Goal: Task Accomplishment & Management: Manage account settings

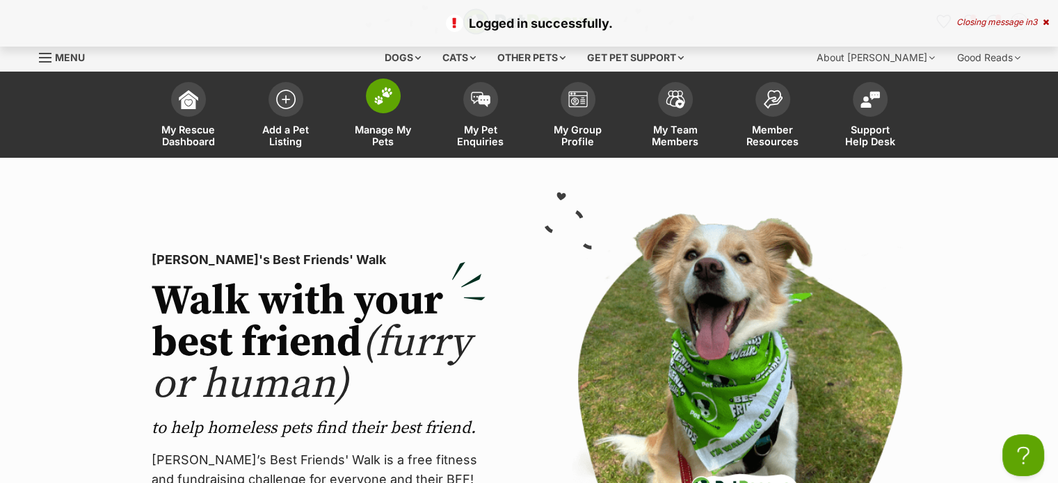
click at [371, 143] on span "Manage My Pets" at bounding box center [383, 136] width 63 height 24
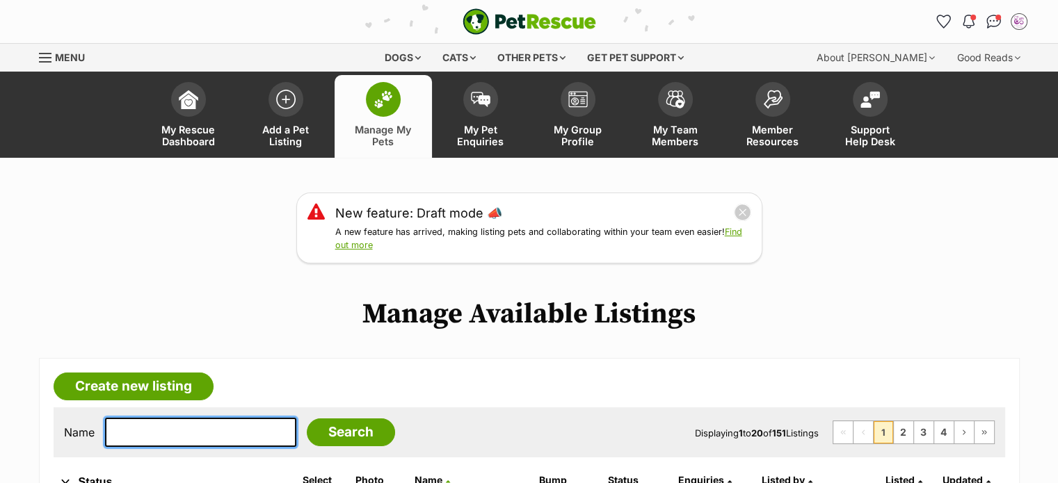
click at [235, 422] on input "text" at bounding box center [200, 432] width 191 height 29
type input "roll"
click at [307, 419] on input "Search" at bounding box center [351, 433] width 88 height 28
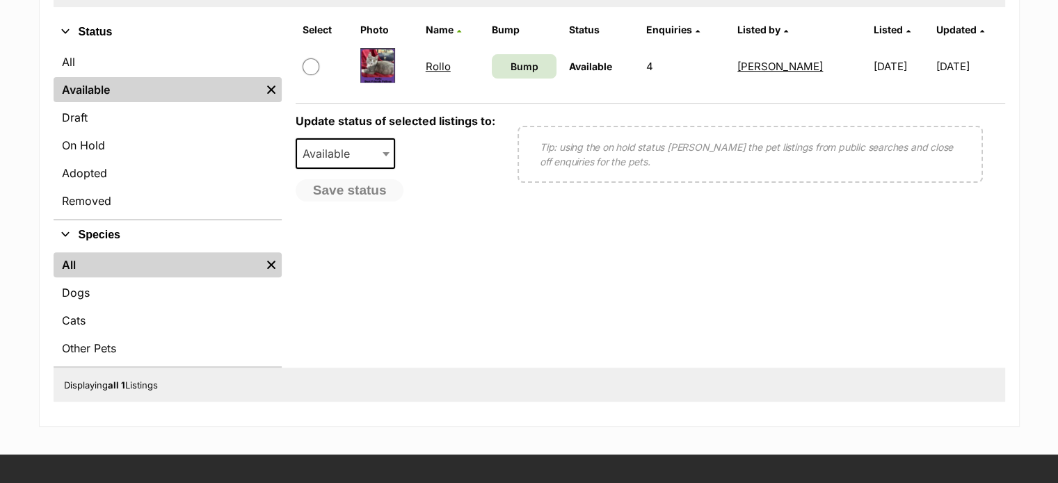
scroll to position [449, 0]
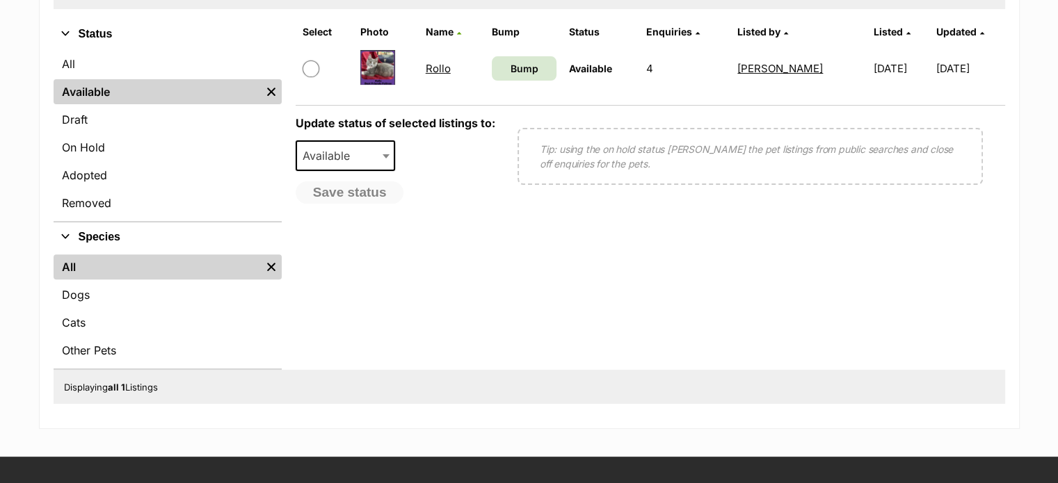
click at [310, 66] on input "checkbox" at bounding box center [310, 68] width 17 height 17
checkbox input "true"
click at [330, 154] on span "Available" at bounding box center [330, 155] width 67 height 19
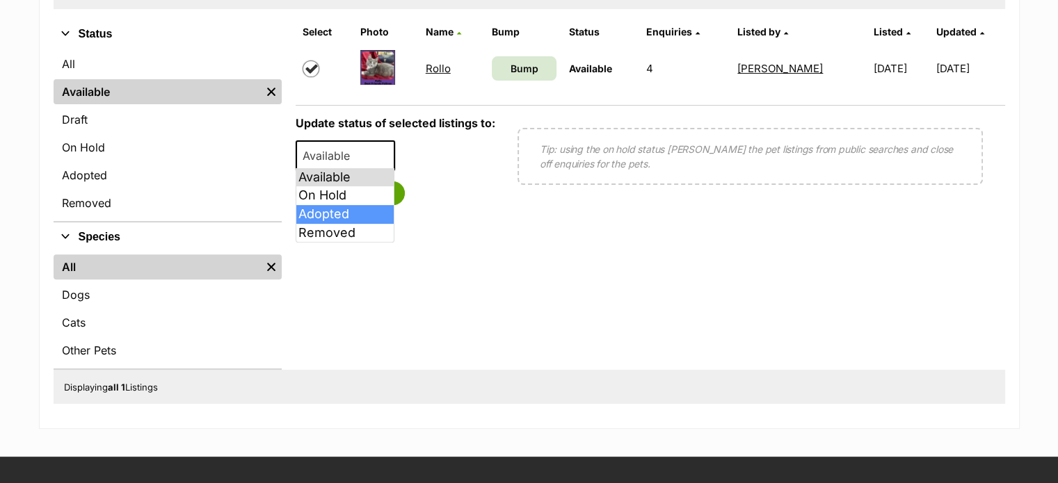
select select "rehomed"
click at [369, 188] on button "Save status" at bounding box center [351, 193] width 110 height 24
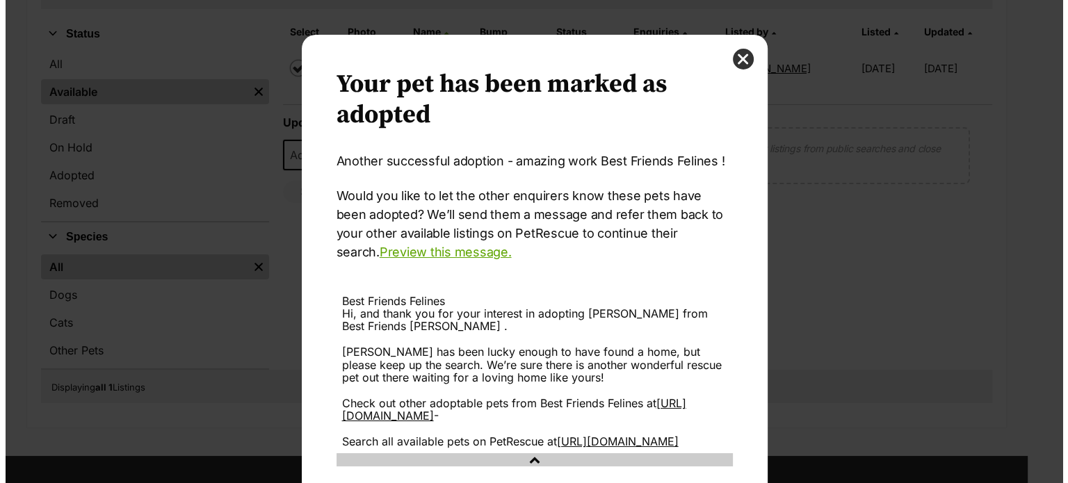
scroll to position [0, 0]
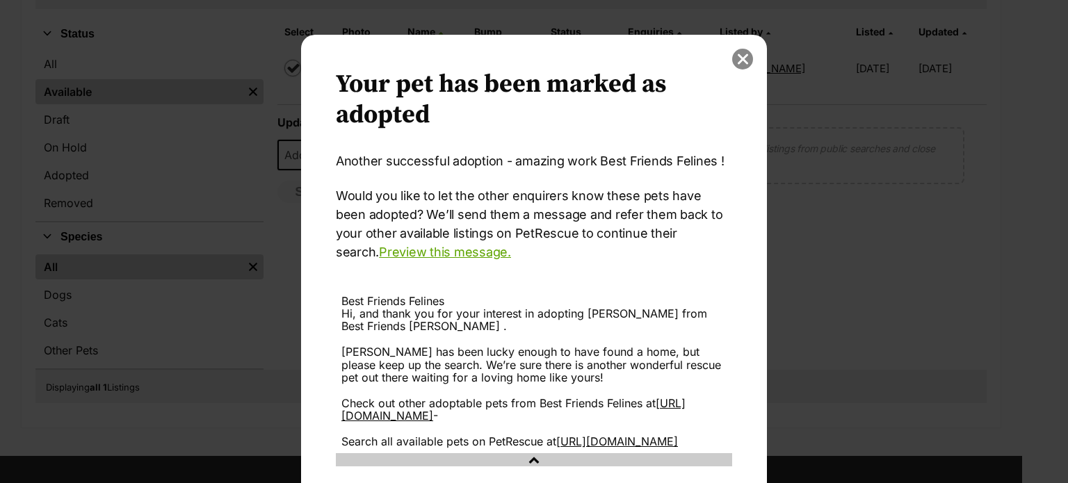
click at [738, 54] on button "close" at bounding box center [742, 59] width 21 height 21
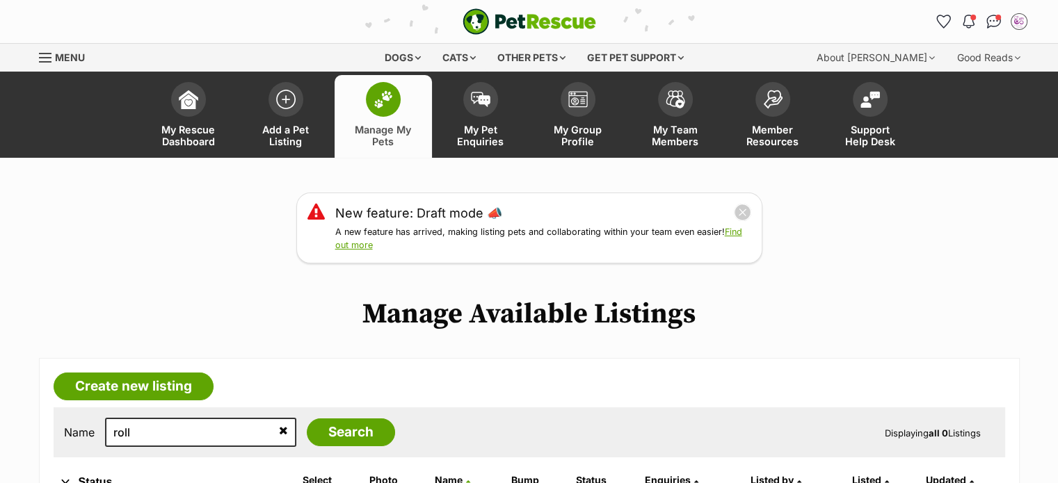
click at [40, 58] on span "Menu" at bounding box center [45, 57] width 13 height 1
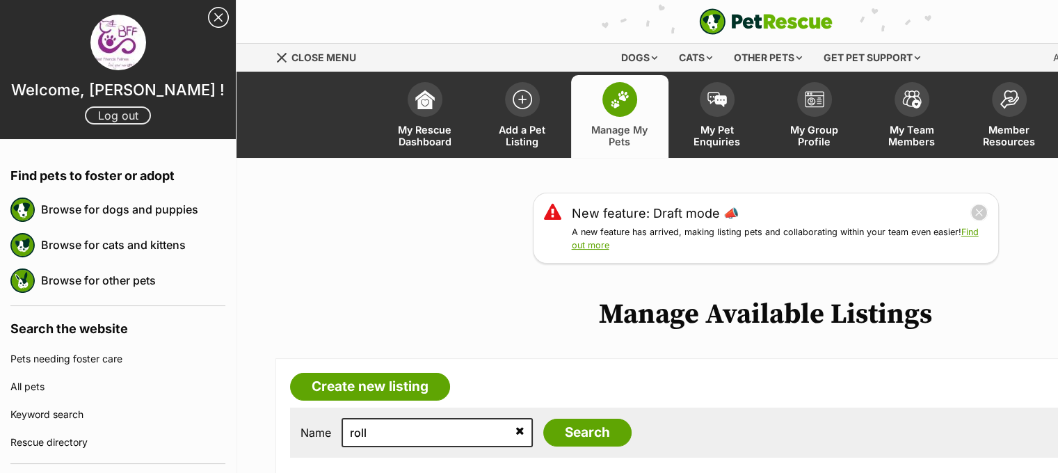
click at [129, 121] on link "Log out" at bounding box center [118, 115] width 66 height 18
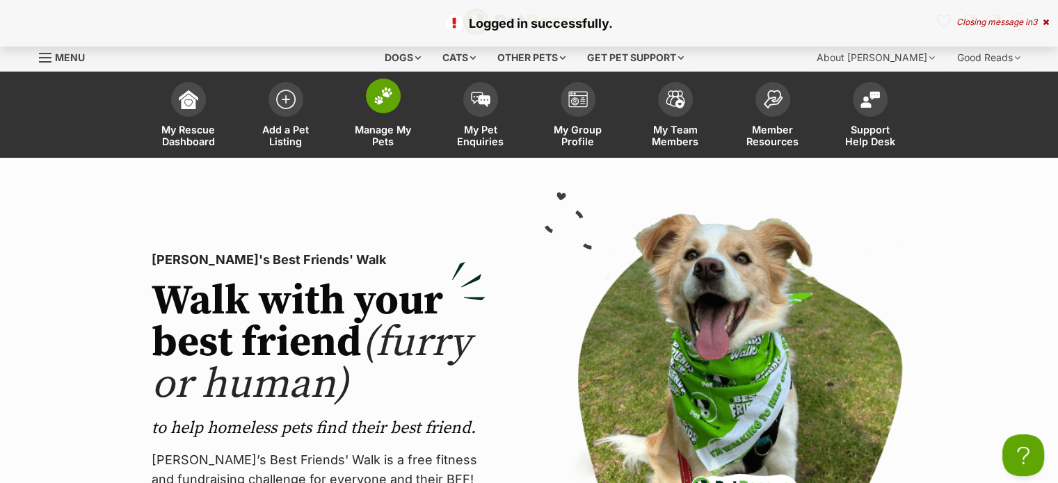
click at [383, 141] on span "Manage My Pets" at bounding box center [383, 136] width 63 height 24
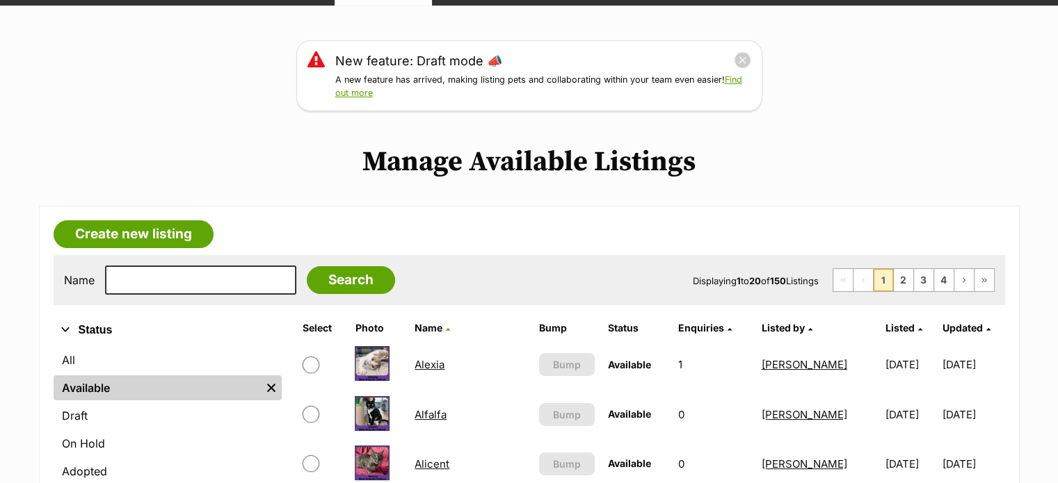
scroll to position [172, 0]
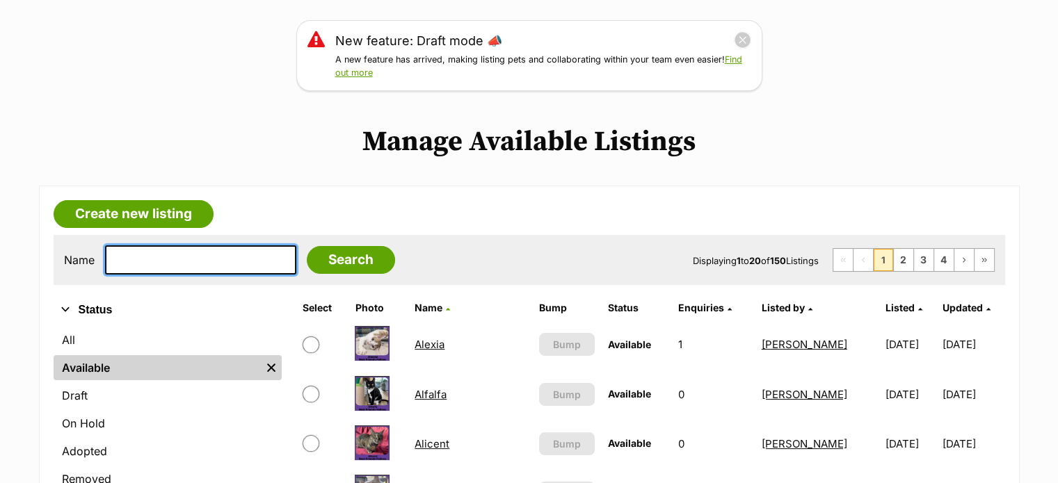
click at [234, 261] on input "text" at bounding box center [200, 259] width 191 height 29
type input "[PERSON_NAME]"
click at [307, 246] on input "Search" at bounding box center [351, 260] width 88 height 28
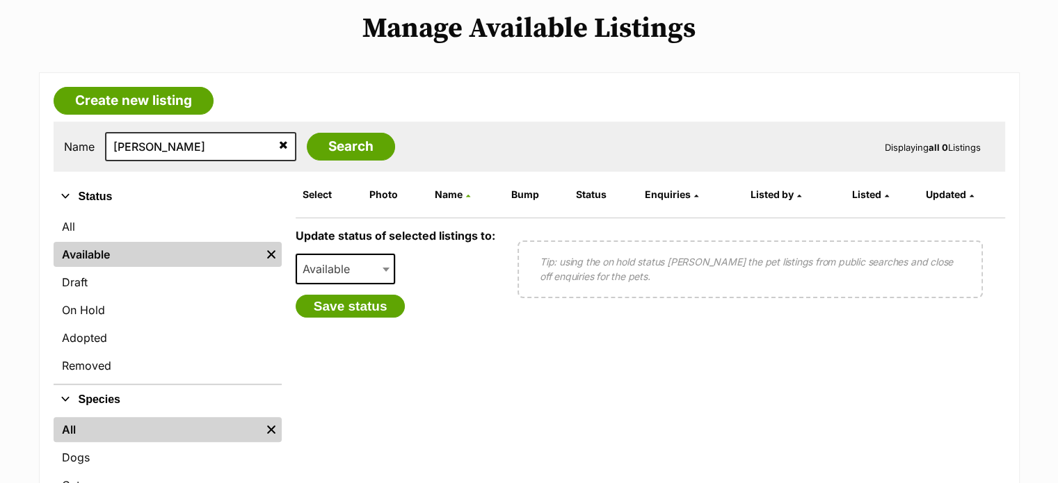
scroll to position [282, 0]
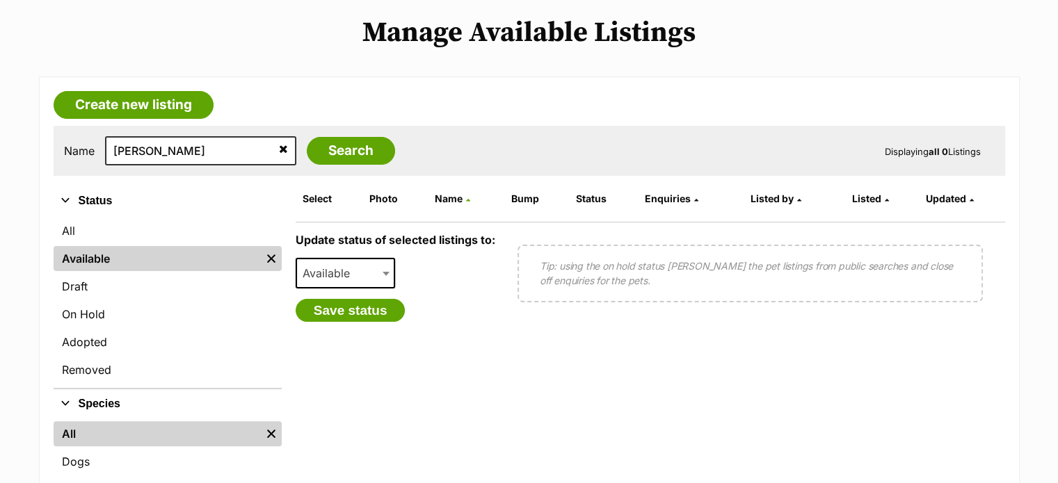
drag, startPoint x: 0, startPoint y: 0, endPoint x: 1067, endPoint y: 145, distance: 1076.5
click at [120, 144] on input "[PERSON_NAME]" at bounding box center [200, 150] width 191 height 29
type input "[PERSON_NAME]"
click at [307, 137] on input "Search" at bounding box center [351, 151] width 88 height 28
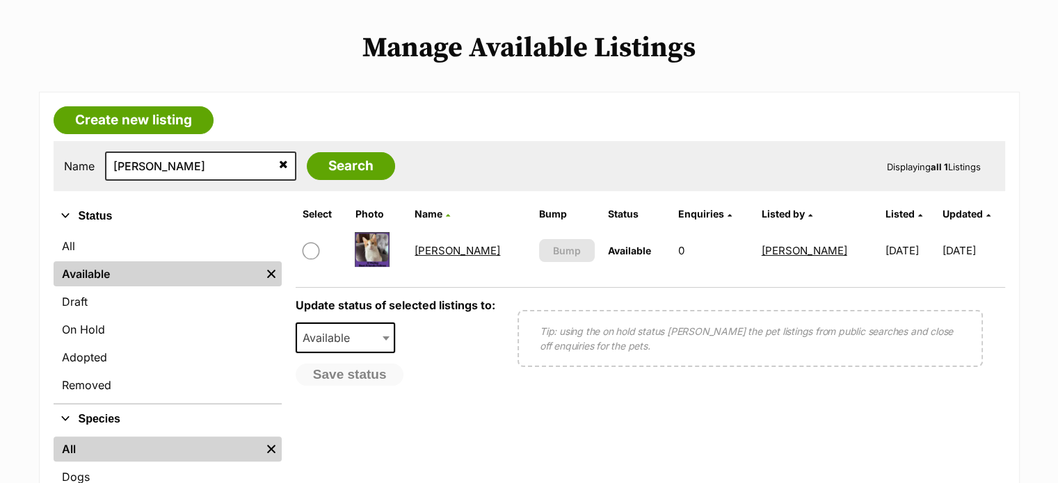
scroll to position [270, 0]
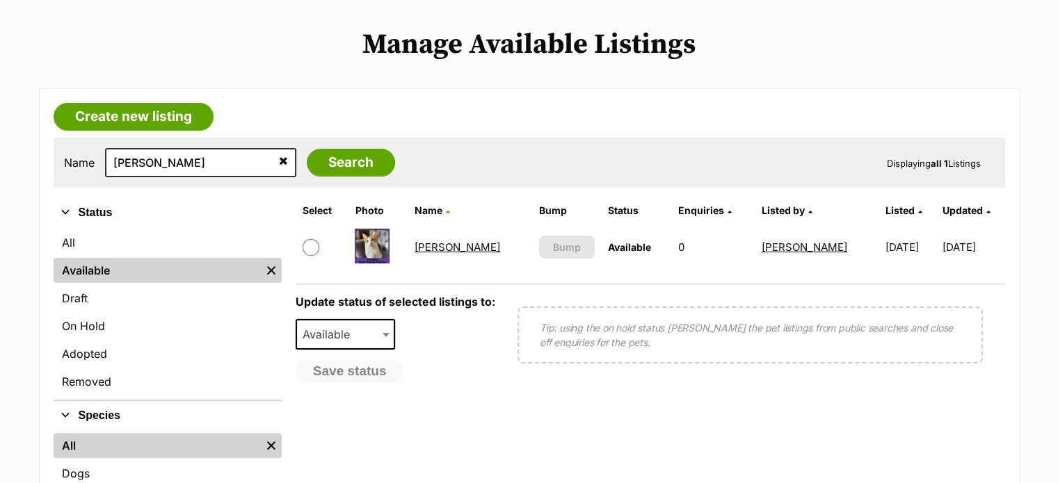
click at [312, 245] on input "checkbox" at bounding box center [310, 247] width 17 height 17
checkbox input "true"
click at [325, 328] on span "Available" at bounding box center [330, 334] width 67 height 19
select select "rehomed"
click at [376, 364] on button "Save status" at bounding box center [351, 372] width 110 height 24
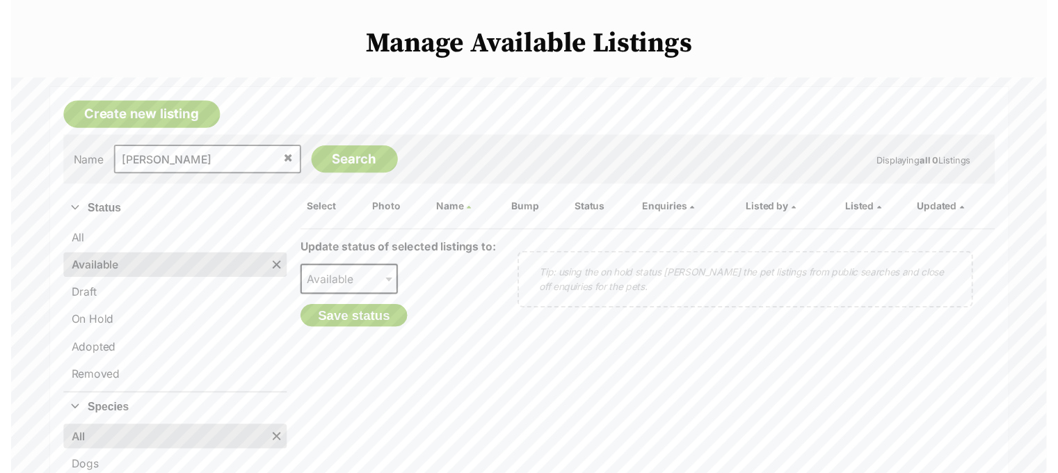
scroll to position [0, 0]
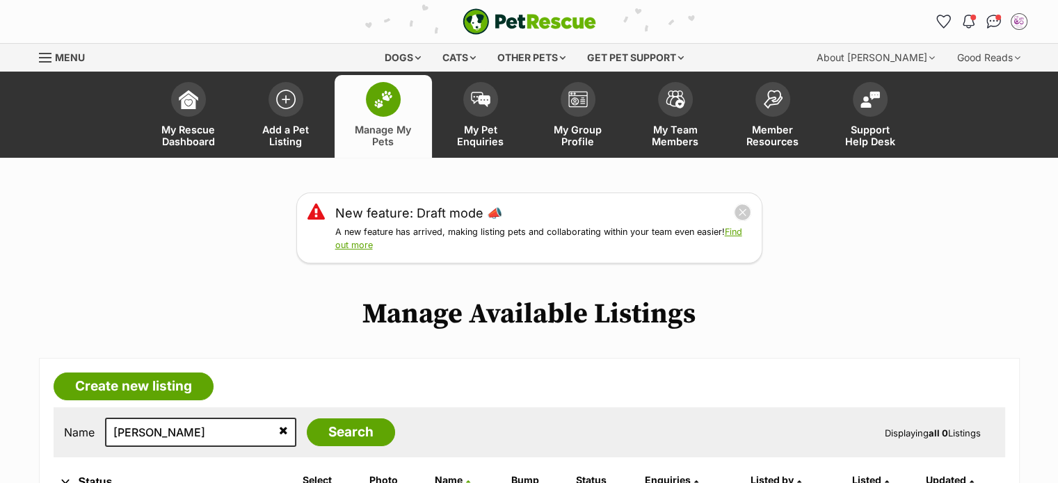
click at [45, 56] on div "Menu" at bounding box center [46, 57] width 14 height 11
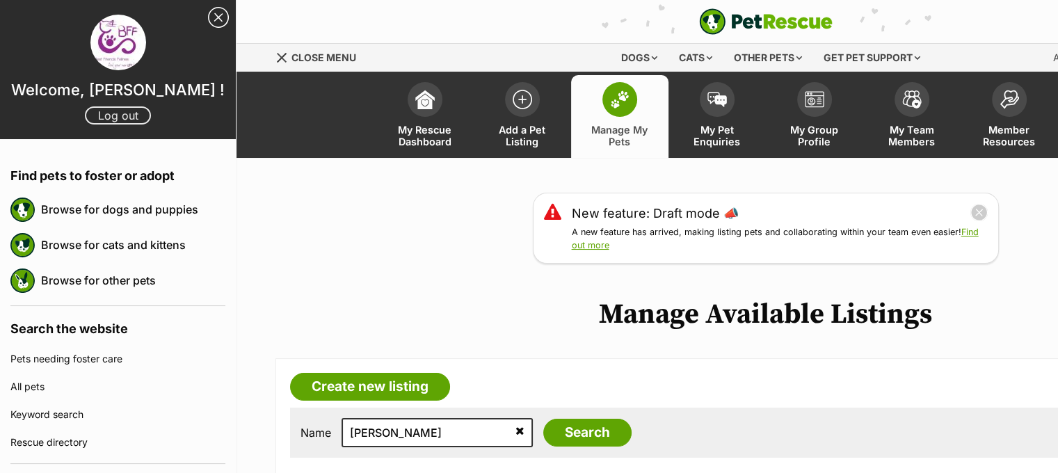
click at [111, 117] on link "Log out" at bounding box center [118, 115] width 66 height 18
